Goal: Information Seeking & Learning: Learn about a topic

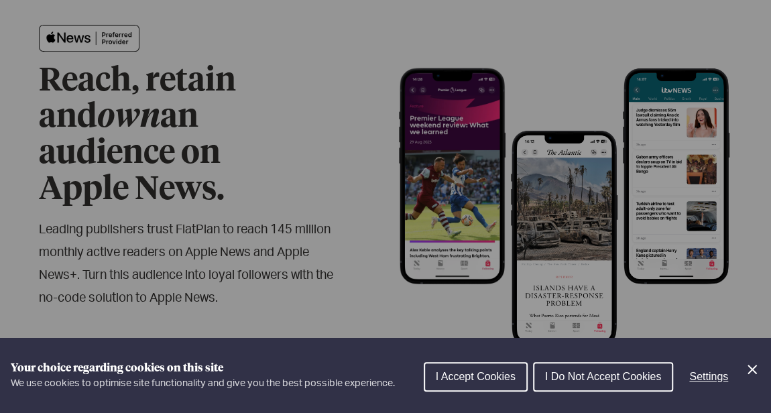
scroll to position [117, 0]
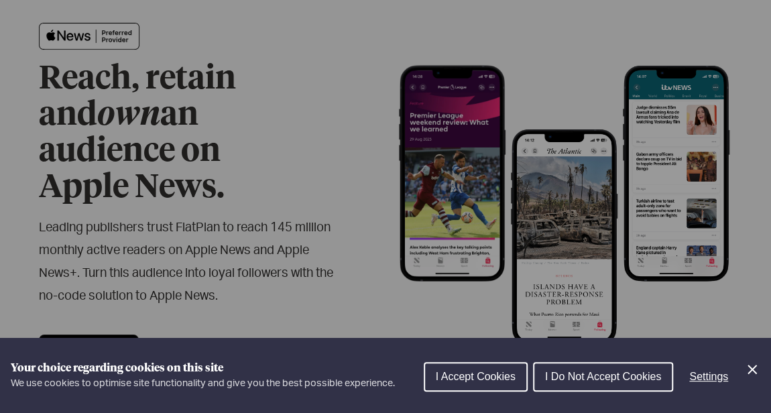
click at [445, 375] on span "I Accept Cookies" at bounding box center [476, 376] width 80 height 11
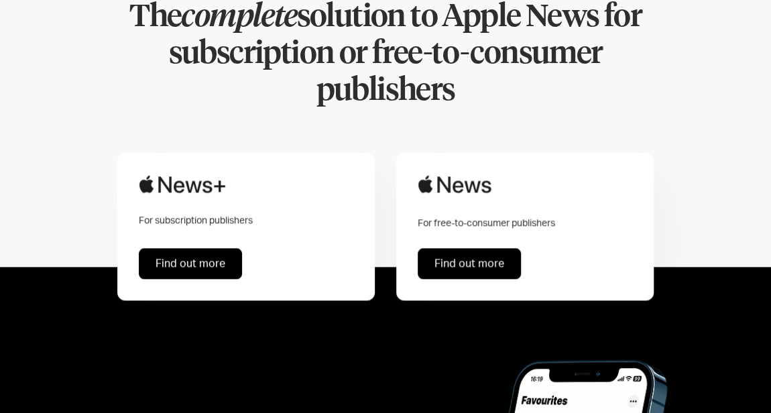
scroll to position [743, 0]
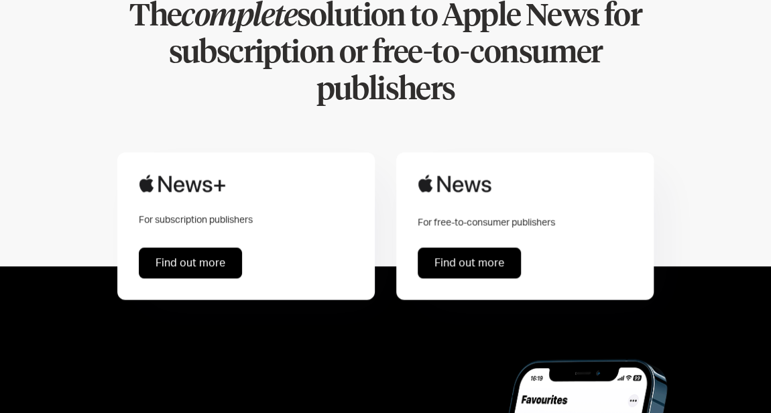
click at [209, 247] on link "Find out more" at bounding box center [190, 262] width 103 height 31
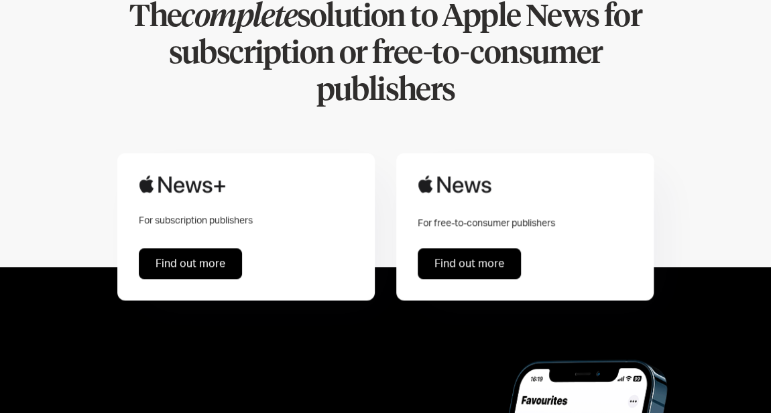
click at [491, 248] on link "Find out more" at bounding box center [469, 263] width 103 height 31
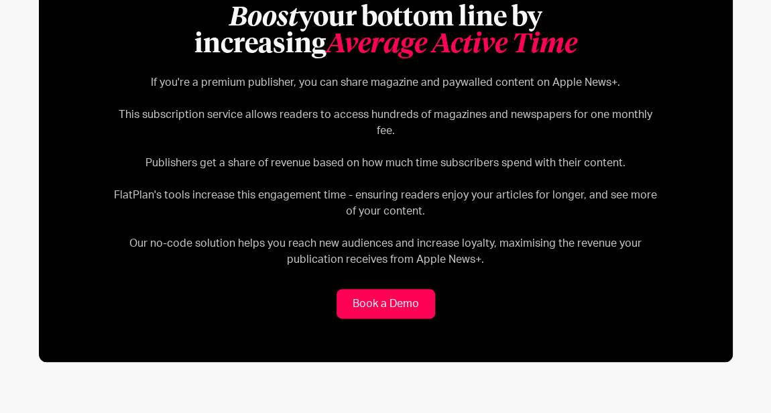
scroll to position [728, 0]
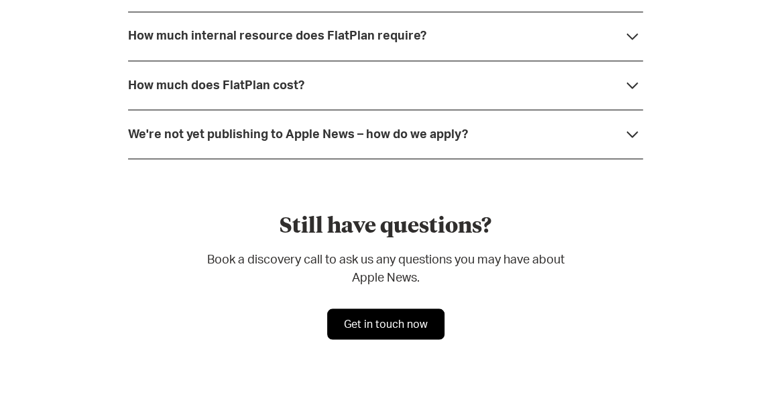
scroll to position [3732, 0]
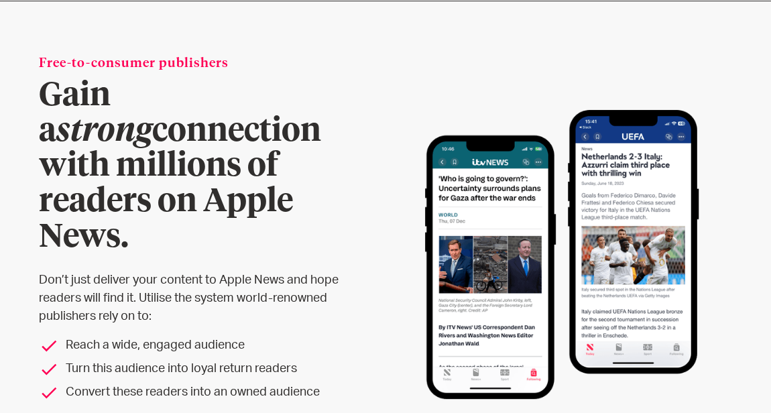
scroll to position [0, 0]
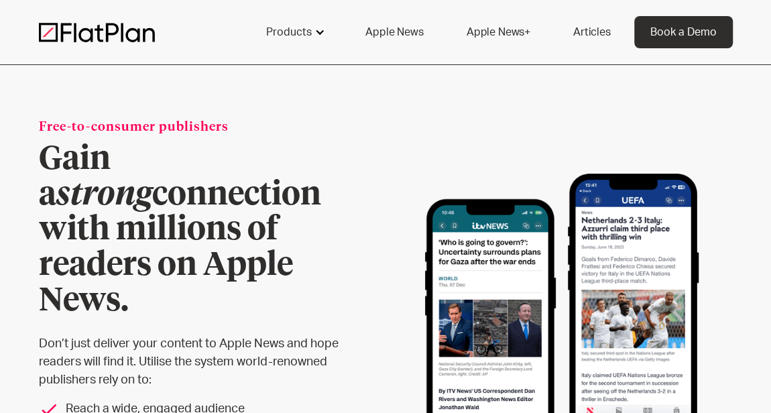
click at [317, 33] on div at bounding box center [320, 32] width 11 height 11
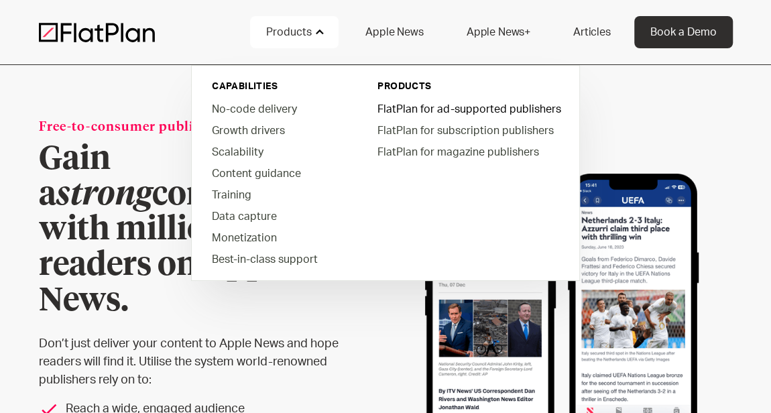
click at [453, 106] on link "FlatPlan for ad-supported publishers" at bounding box center [468, 108] width 203 height 21
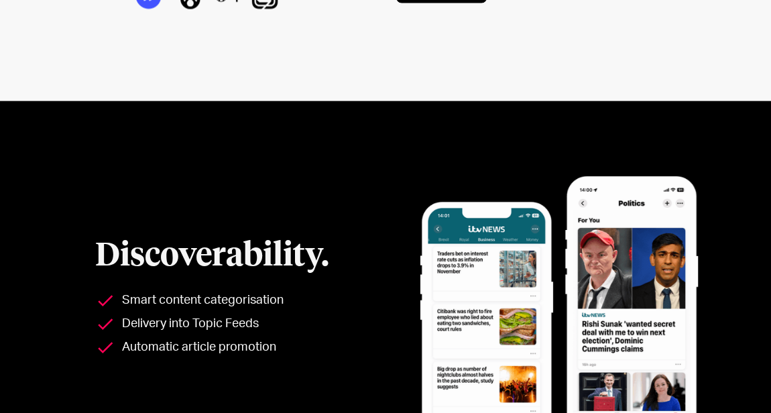
scroll to position [1542, 0]
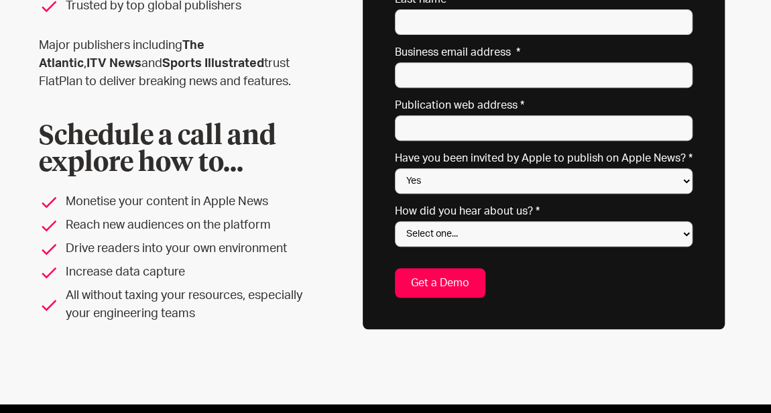
scroll to position [260, 0]
